Goal: Complete application form

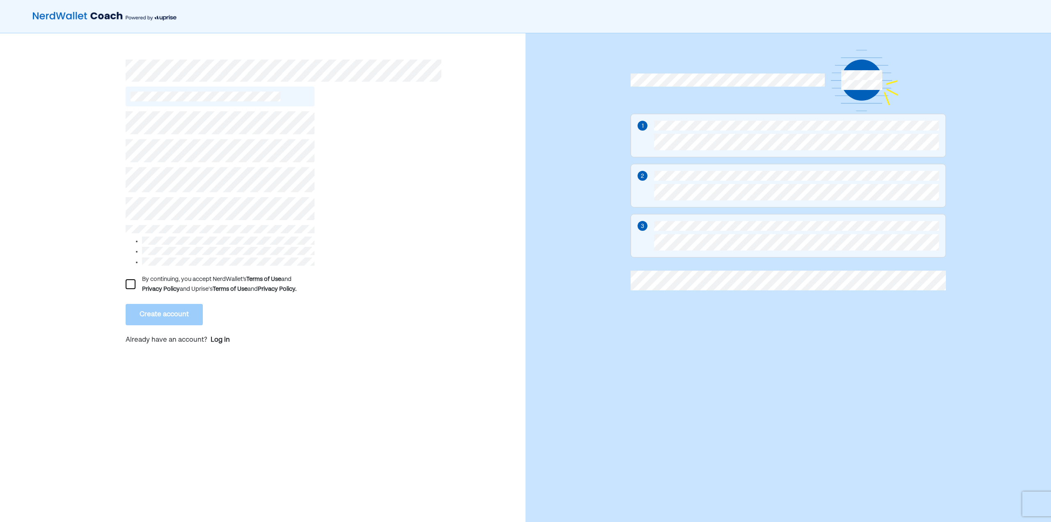
click at [137, 276] on div "By continuing, you accept NerdWallet’s Terms of Use and Privacy Policy and Upri…" at bounding box center [220, 284] width 189 height 20
click at [133, 279] on div at bounding box center [131, 284] width 10 height 10
click at [147, 308] on button "Create account" at bounding box center [164, 314] width 77 height 21
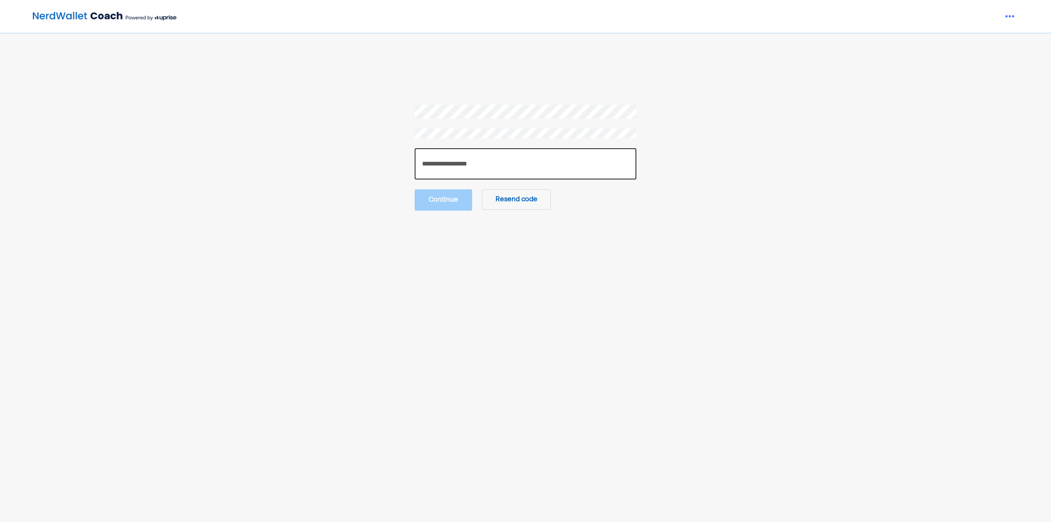
click at [455, 154] on input "number" at bounding box center [526, 163] width 222 height 31
click at [481, 172] on input "number" at bounding box center [526, 163] width 222 height 31
paste input "******"
type input "******"
click at [461, 206] on button "Continue" at bounding box center [443, 198] width 57 height 21
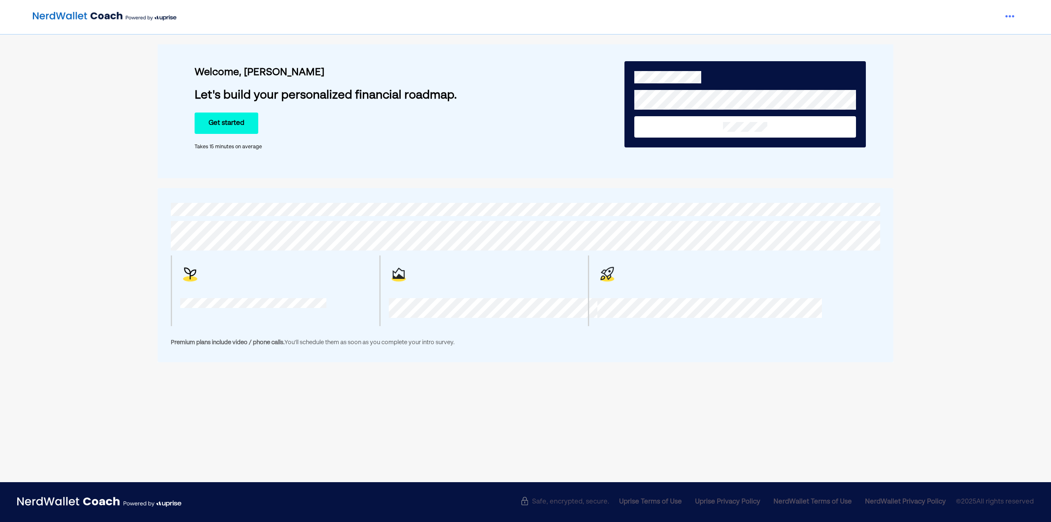
click at [236, 120] on button "Get started" at bounding box center [227, 123] width 64 height 21
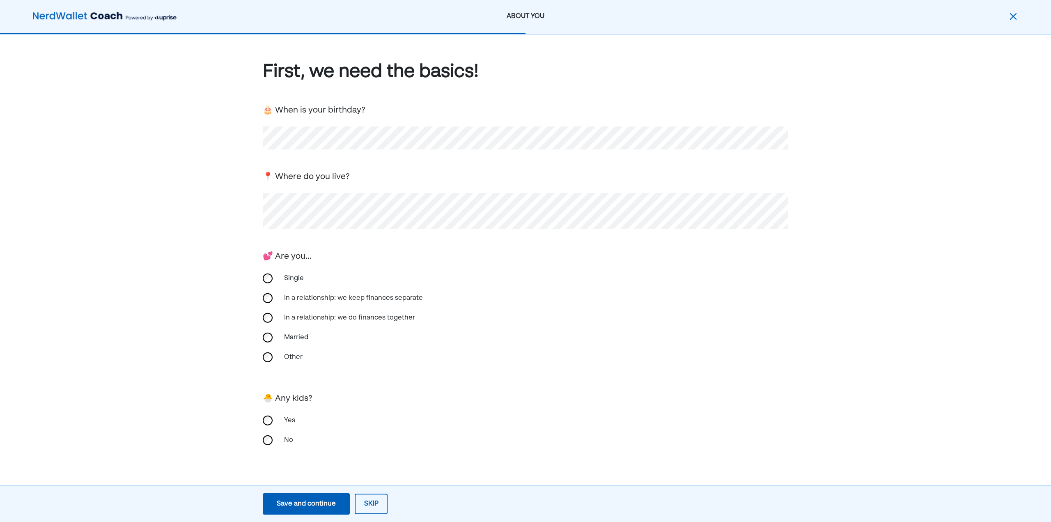
click at [171, 262] on div "First, we need the basics! 🎂 When is your birthday? 📍 Where do you live? 💕 Are …" at bounding box center [525, 268] width 1051 height 469
click at [285, 318] on div "In a relationship: we do finances together" at bounding box center [349, 318] width 141 height 20
click at [278, 420] on div "Yes" at bounding box center [526, 421] width 526 height 20
click at [333, 506] on div "Save and continue" at bounding box center [306, 504] width 59 height 10
